Goal: Find contact information: Find contact information

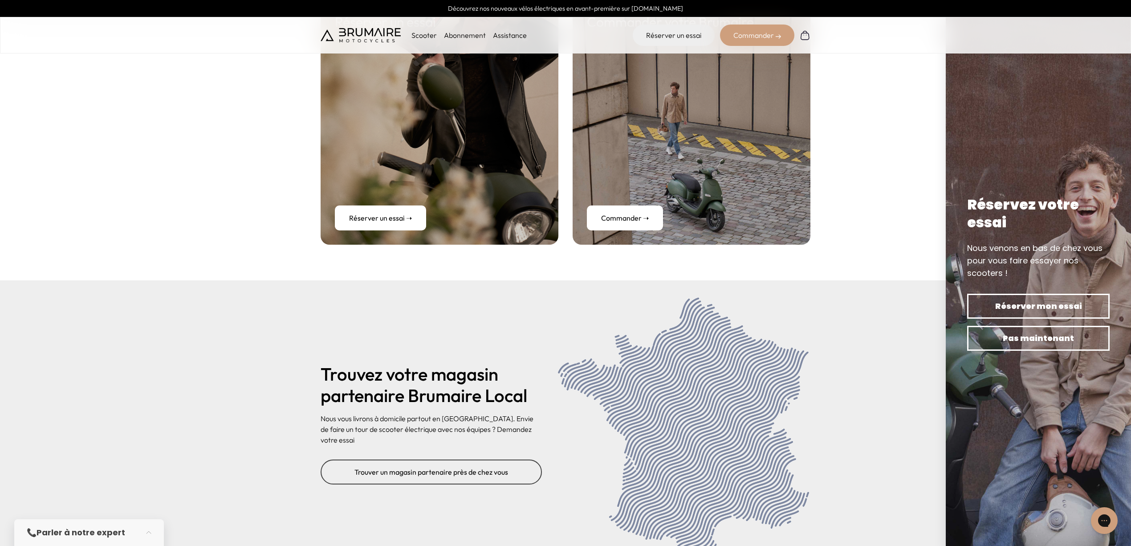
scroll to position [3580, 0]
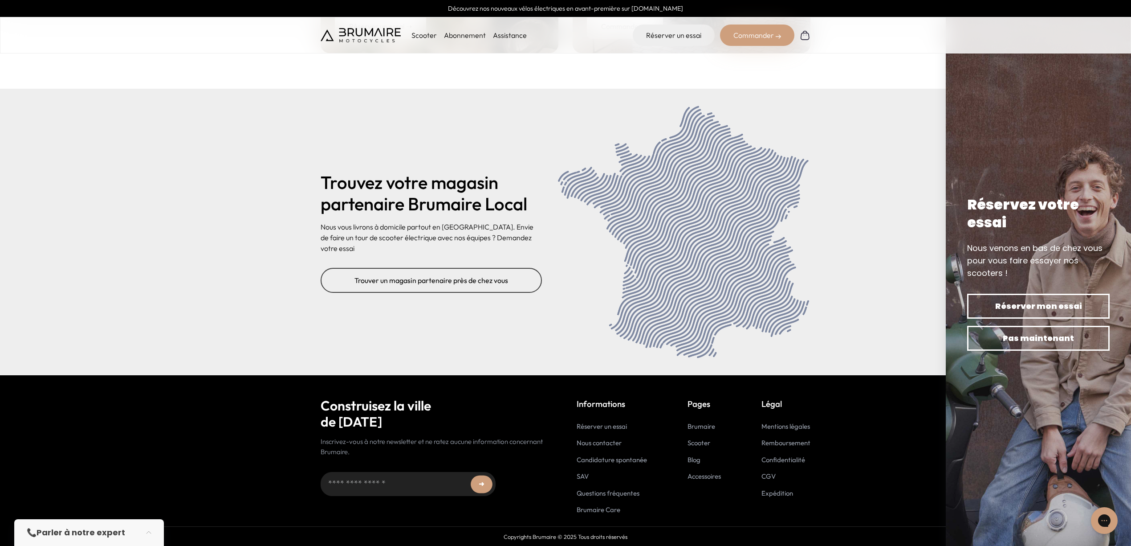
click at [592, 443] on link "Nous contacter" at bounding box center [599, 442] width 45 height 8
click at [965, 104] on img at bounding box center [1038, 273] width 185 height 546
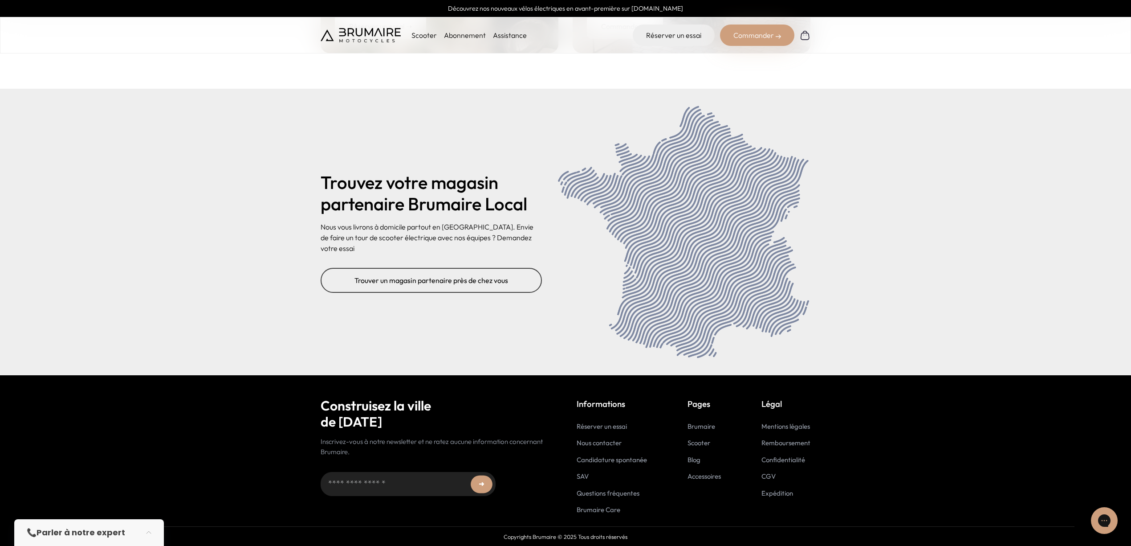
click at [604, 407] on p "Informations" at bounding box center [612, 403] width 70 height 12
click at [779, 391] on div "Construisez la ville de demain Inscrivez-vous à notre newsletter et ne ratez au…" at bounding box center [566, 444] width 490 height 139
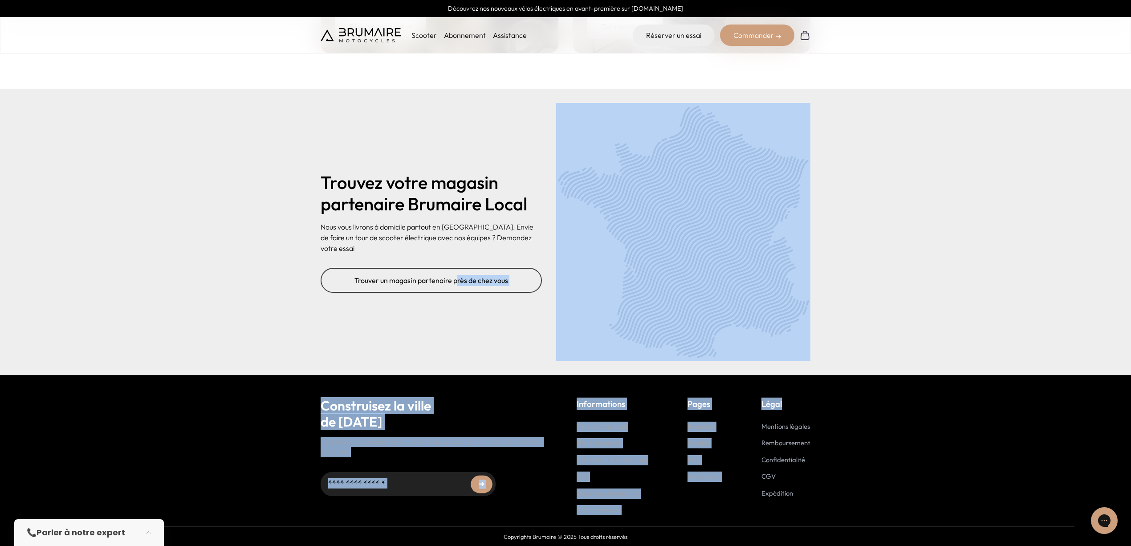
drag, startPoint x: 811, startPoint y: 402, endPoint x: 424, endPoint y: 340, distance: 391.8
click at [424, 340] on div "Trouvez votre magasin partenaire Brumaire Local Nous vous livrons à domicile pa…" at bounding box center [566, 232] width 490 height 258
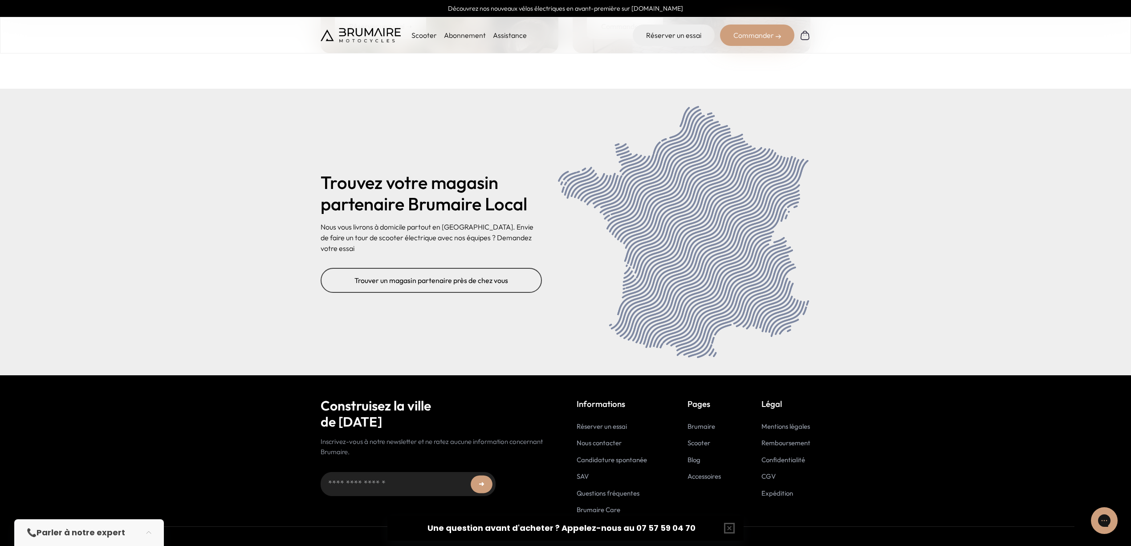
click at [379, 41] on img at bounding box center [361, 35] width 80 height 14
